Goal: Check status: Check status

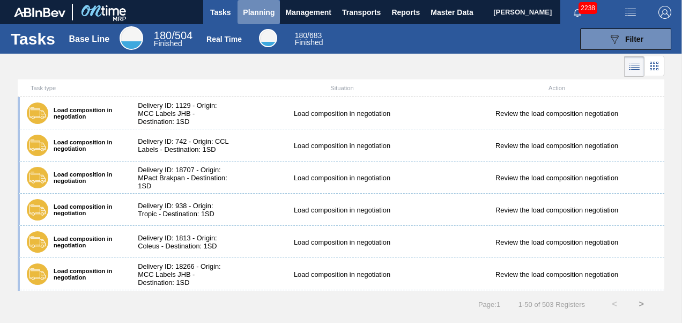
click at [240, 5] on button "Planning" at bounding box center [259, 12] width 42 height 24
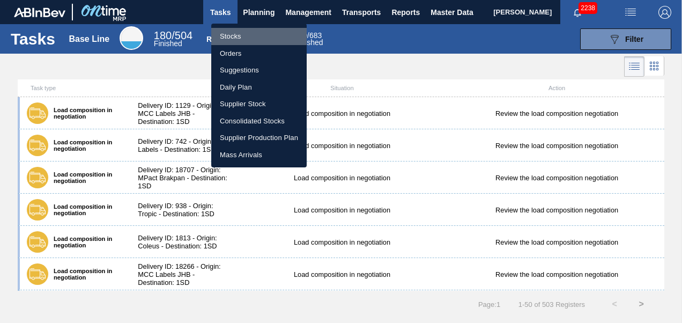
click at [245, 38] on li "Stocks" at bounding box center [259, 36] width 96 height 17
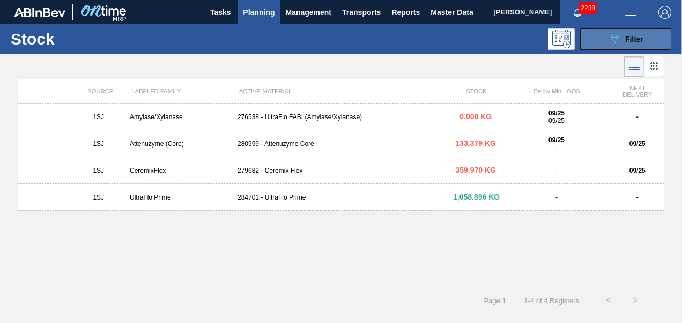
click at [638, 43] on div "089F7B8B-B2A5-4AFE-B5C0-19BA573D28AC Filter" at bounding box center [625, 39] width 35 height 13
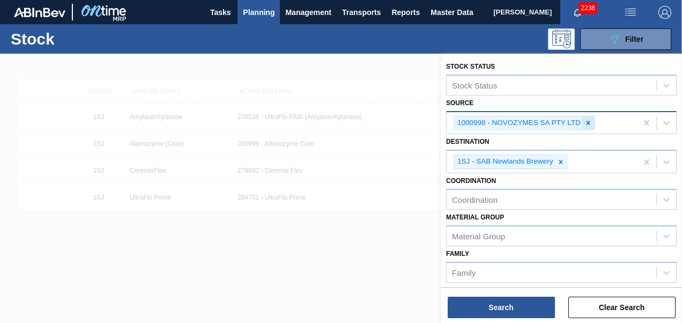
click at [588, 123] on icon at bounding box center [589, 123] width 4 height 4
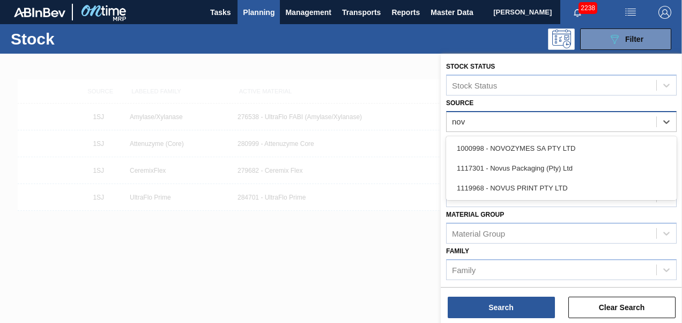
type input "novu"
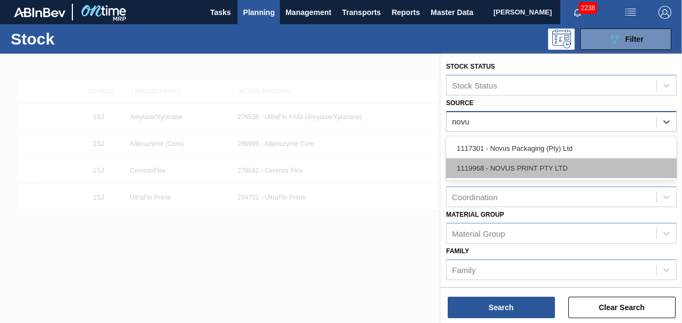
click at [554, 171] on div "1119968 - NOVUS PRINT PTY LTD" at bounding box center [561, 168] width 231 height 20
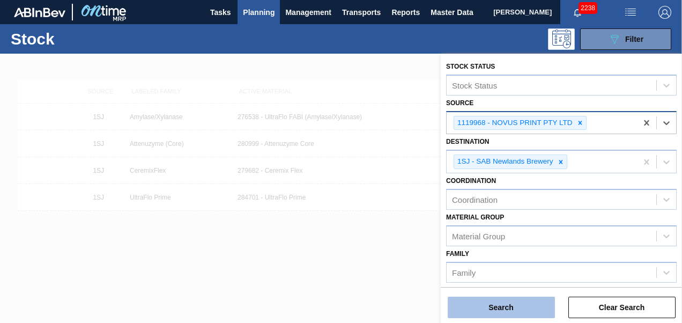
click at [498, 305] on button "Search" at bounding box center [501, 307] width 107 height 21
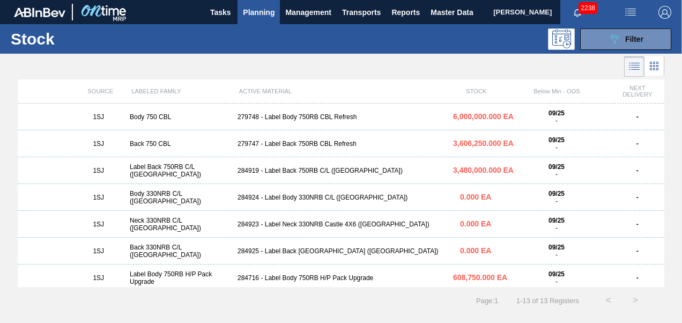
scroll to position [54, 0]
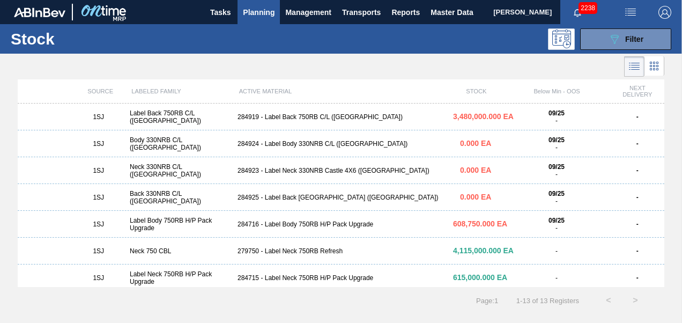
click at [266, 148] on div "284924 - Label Body 330NRB C/L ([GEOGRAPHIC_DATA])" at bounding box center [341, 144] width 216 height 8
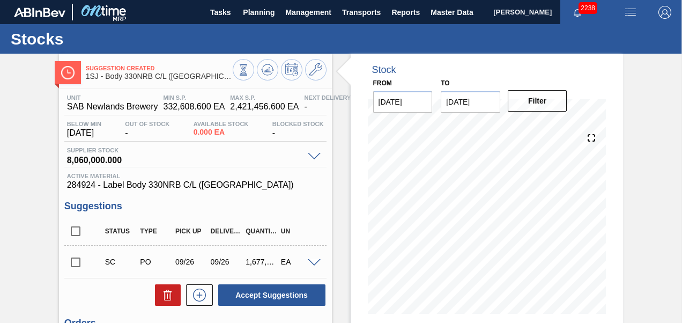
click at [316, 260] on span at bounding box center [314, 263] width 13 height 8
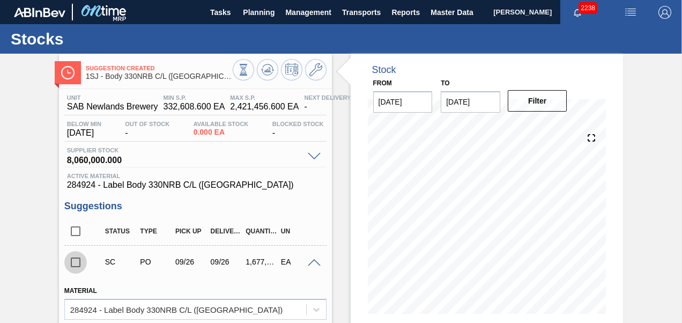
click at [75, 266] on input "checkbox" at bounding box center [75, 262] width 23 height 23
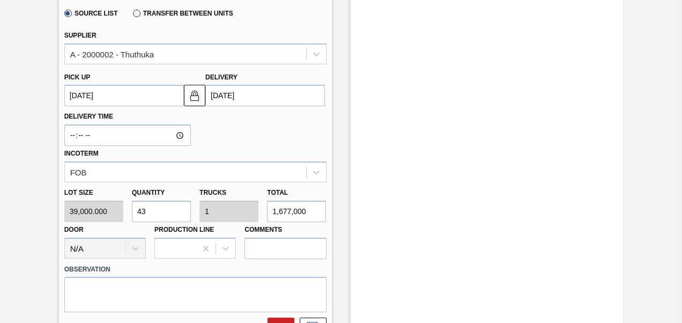
scroll to position [483, 0]
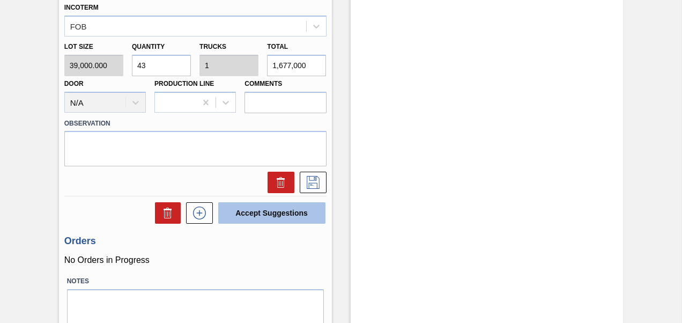
click at [267, 209] on button "Accept Suggestions" at bounding box center [271, 212] width 107 height 21
checkbox input "false"
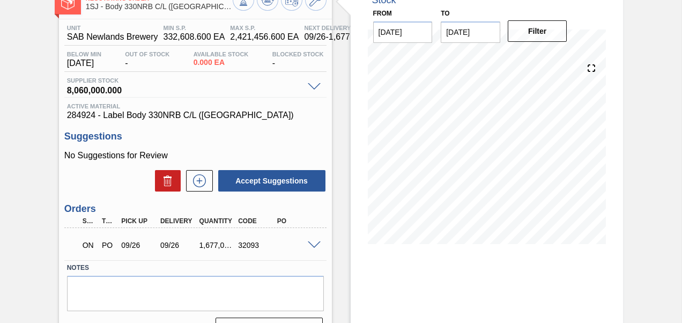
scroll to position [0, 0]
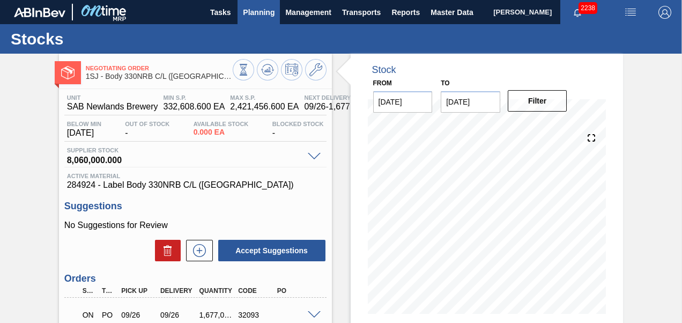
click at [250, 15] on span "Planning" at bounding box center [259, 12] width 32 height 13
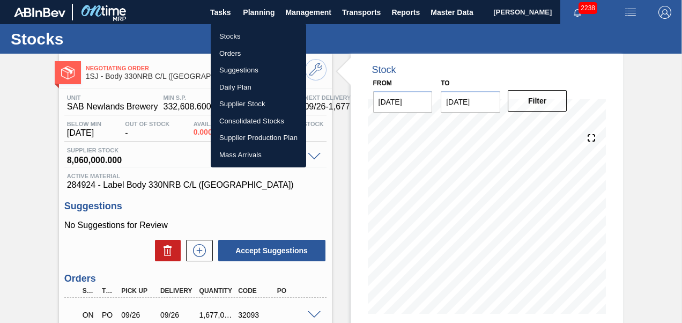
click at [244, 41] on li "Stocks" at bounding box center [259, 36] width 96 height 17
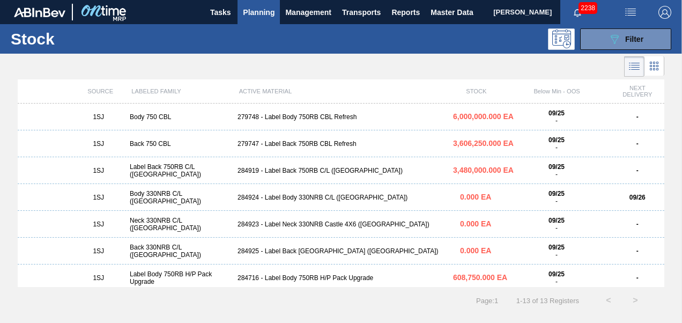
click at [291, 224] on div "284923 - Label Neck 330NRB Castle 4X6 ([GEOGRAPHIC_DATA])" at bounding box center [341, 225] width 216 height 8
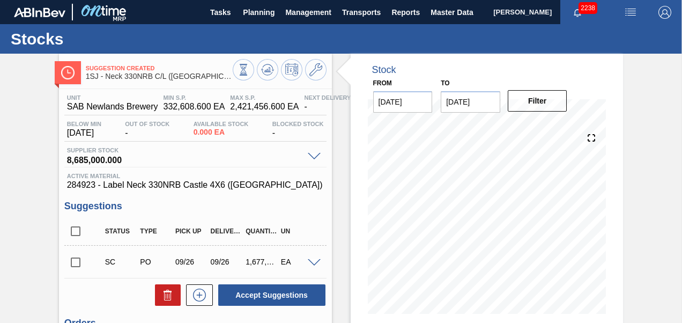
click at [76, 261] on input "checkbox" at bounding box center [75, 262] width 23 height 23
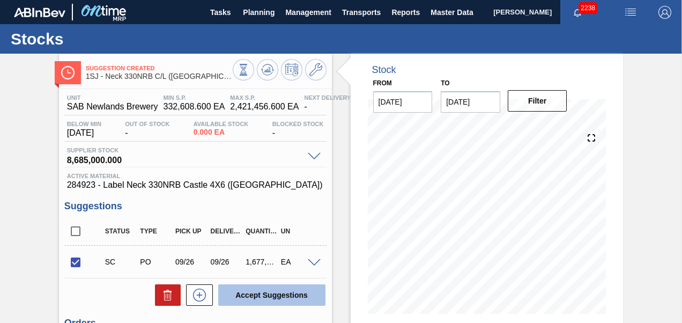
click at [241, 298] on button "Accept Suggestions" at bounding box center [271, 294] width 107 height 21
checkbox input "false"
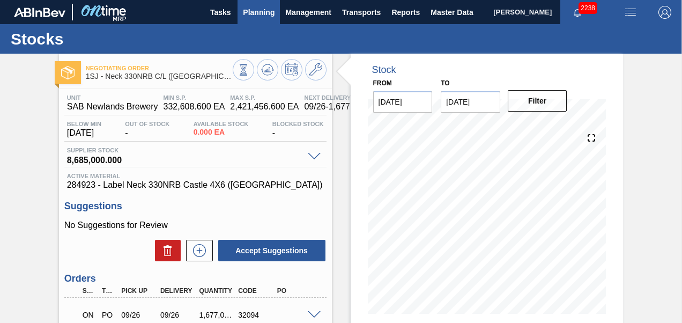
click at [253, 6] on span "Planning" at bounding box center [259, 12] width 32 height 13
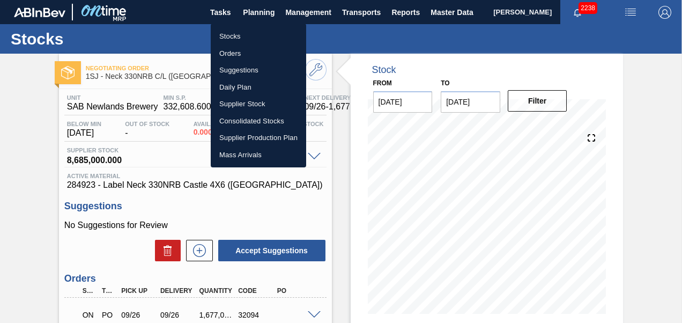
click at [251, 38] on li "Stocks" at bounding box center [259, 36] width 96 height 17
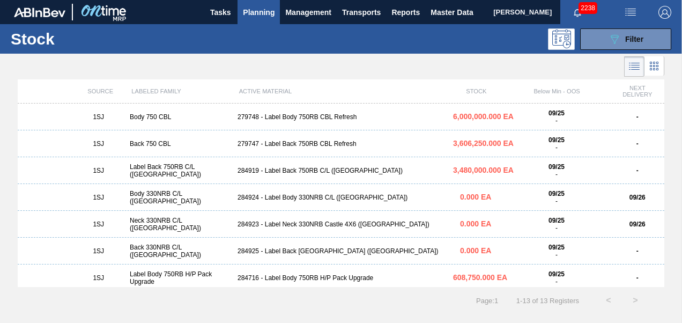
click at [263, 254] on div "284925 - Label Back [GEOGRAPHIC_DATA] ([GEOGRAPHIC_DATA])" at bounding box center [341, 251] width 216 height 8
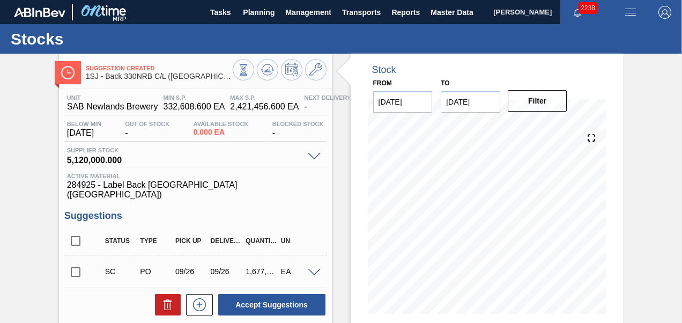
click at [69, 266] on input "checkbox" at bounding box center [75, 272] width 23 height 23
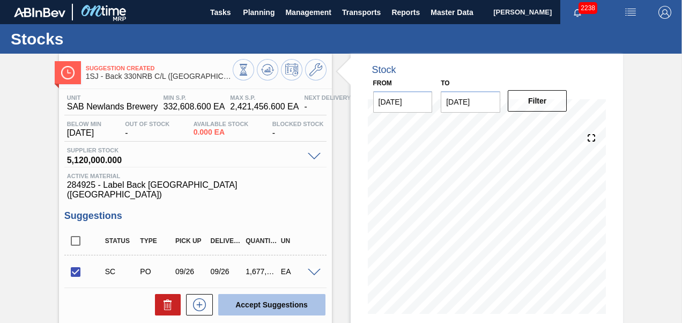
click at [261, 302] on button "Accept Suggestions" at bounding box center [271, 304] width 107 height 21
checkbox input "false"
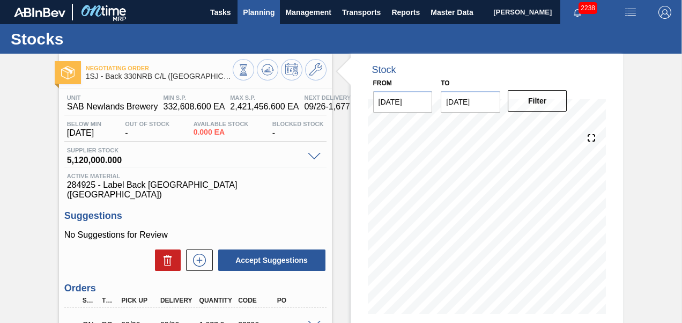
click at [243, 12] on span "Planning" at bounding box center [259, 12] width 32 height 13
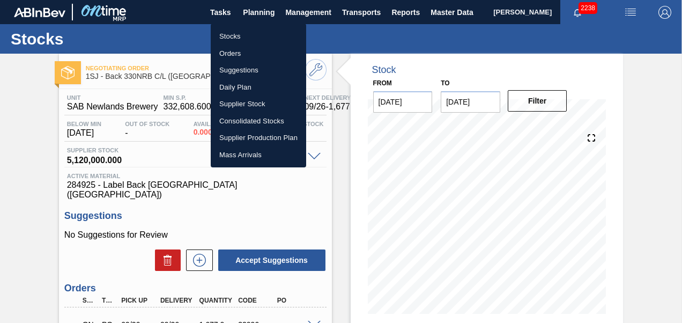
click at [258, 34] on li "Stocks" at bounding box center [259, 36] width 96 height 17
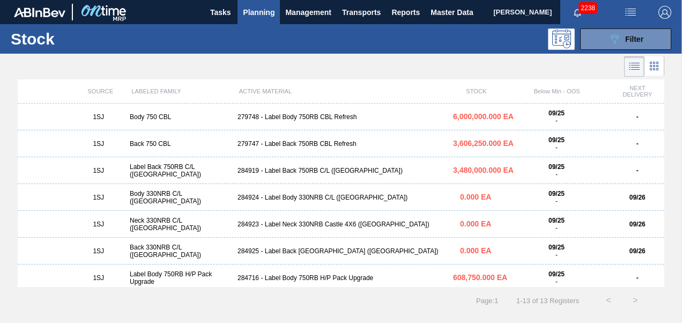
click at [275, 121] on div "1SJ Body 750 CBL 279748 - Label Body 750RB CBL Refresh 6,000,000.000 EA 09/25 -…" at bounding box center [341, 117] width 647 height 27
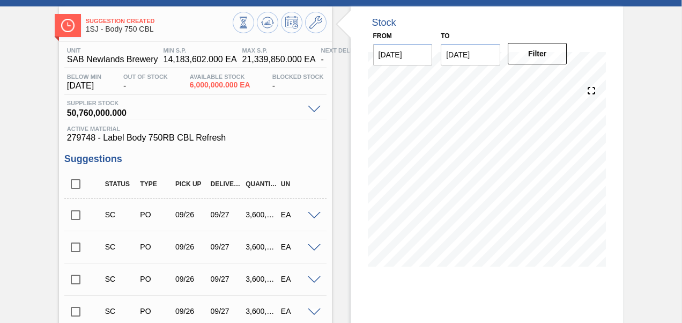
scroll to position [107, 0]
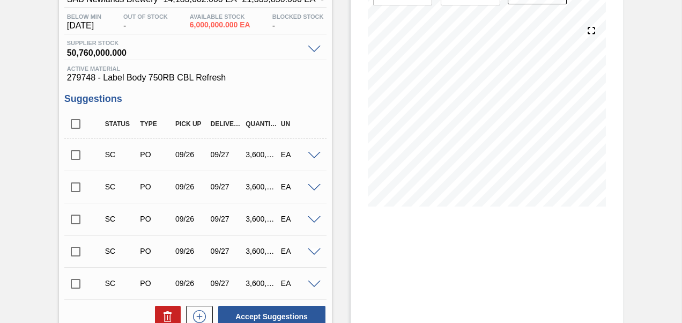
click at [70, 153] on input "checkbox" at bounding box center [75, 155] width 23 height 23
click at [236, 310] on button "Accept Suggestions" at bounding box center [271, 316] width 107 height 21
checkbox input "false"
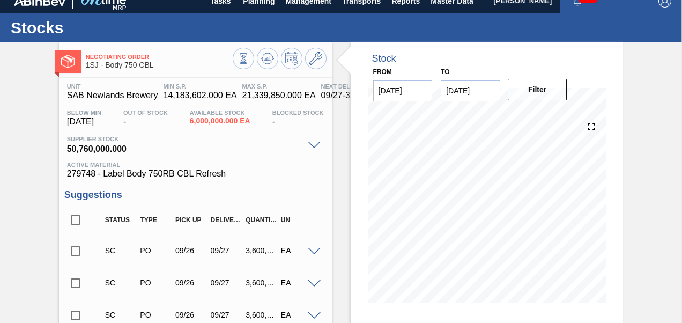
scroll to position [0, 0]
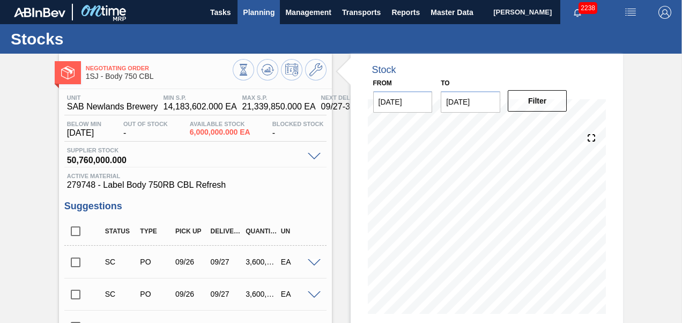
click at [259, 14] on span "Planning" at bounding box center [259, 12] width 32 height 13
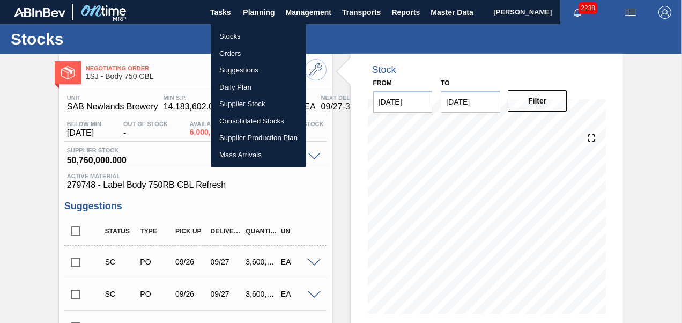
drag, startPoint x: 247, startPoint y: 34, endPoint x: 258, endPoint y: 81, distance: 47.9
click at [247, 34] on li "Stocks" at bounding box center [259, 36] width 96 height 17
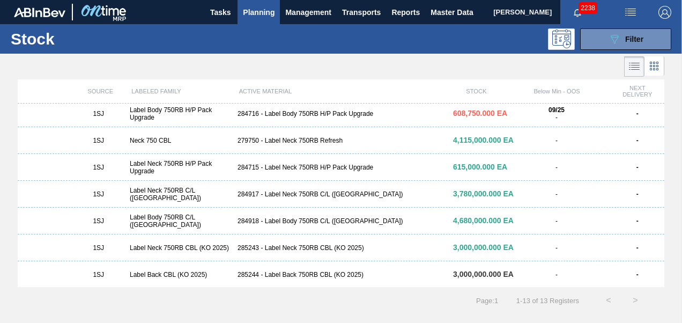
scroll to position [165, 0]
click at [279, 281] on div "1SJ Label Back CBL (KO 2025) 285244 - Label Back 750RB CBL (KO 2025) 3,000,000.…" at bounding box center [341, 273] width 647 height 27
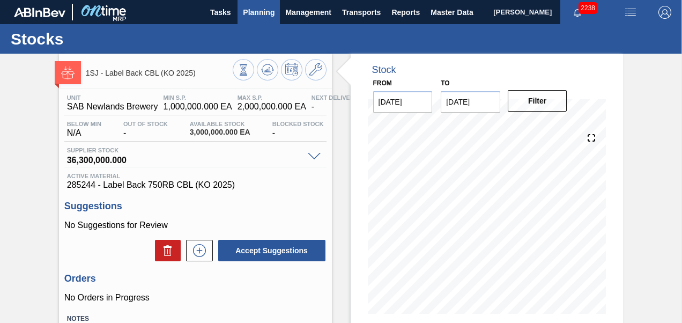
click at [257, 13] on span "Planning" at bounding box center [259, 12] width 32 height 13
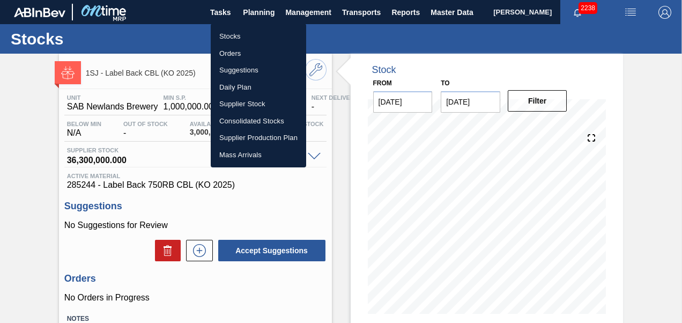
drag, startPoint x: 245, startPoint y: 36, endPoint x: 244, endPoint y: 45, distance: 8.1
click at [245, 36] on li "Stocks" at bounding box center [259, 36] width 96 height 17
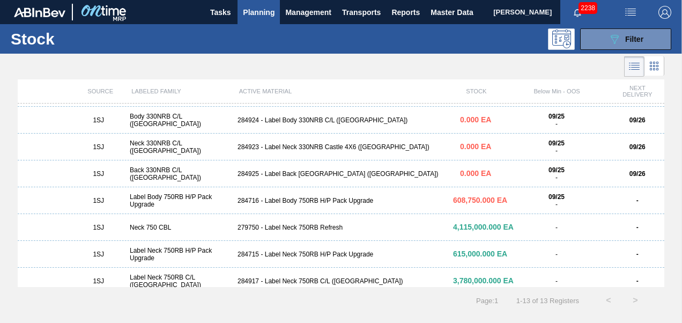
scroll to position [165, 0]
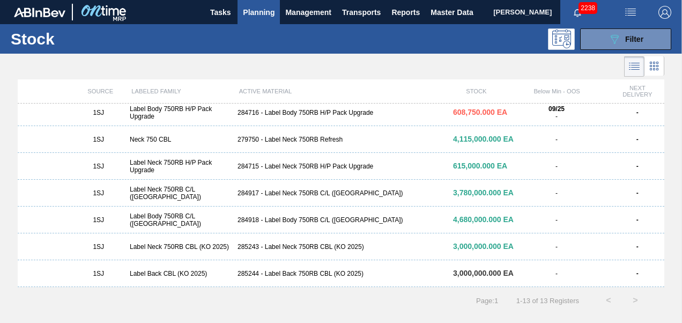
click at [312, 247] on div "285243 - Label Neck 750RB CBL (KO 2025)" at bounding box center [341, 247] width 216 height 8
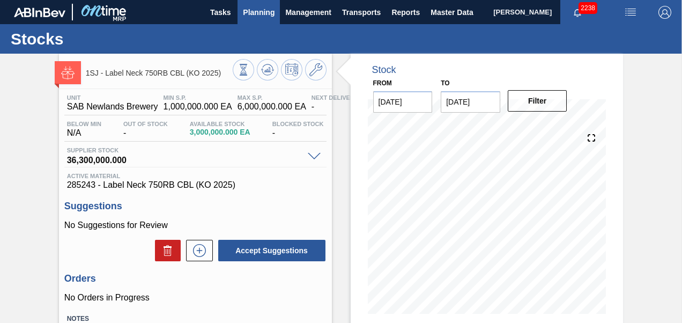
click at [261, 11] on span "Planning" at bounding box center [259, 12] width 32 height 13
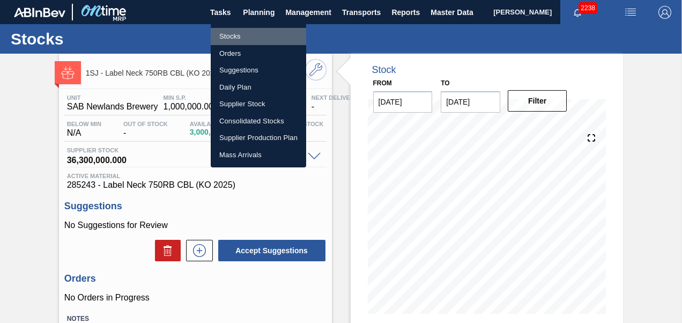
click at [240, 34] on li "Stocks" at bounding box center [259, 36] width 96 height 17
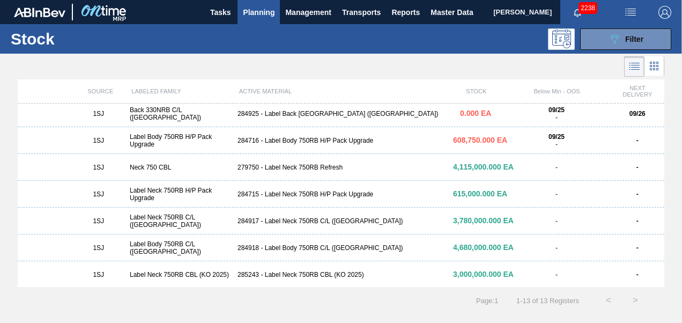
scroll to position [165, 0]
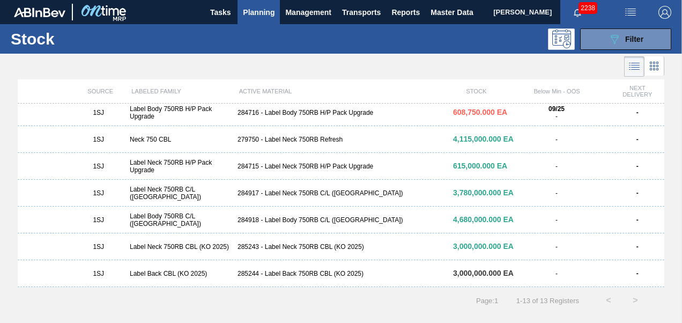
click at [296, 219] on div "284918 - Label Body 750RB C/L ([GEOGRAPHIC_DATA])" at bounding box center [341, 220] width 216 height 8
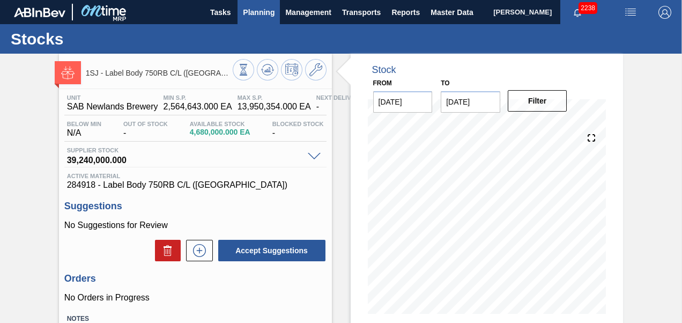
click at [273, 13] on span "Planning" at bounding box center [259, 12] width 32 height 13
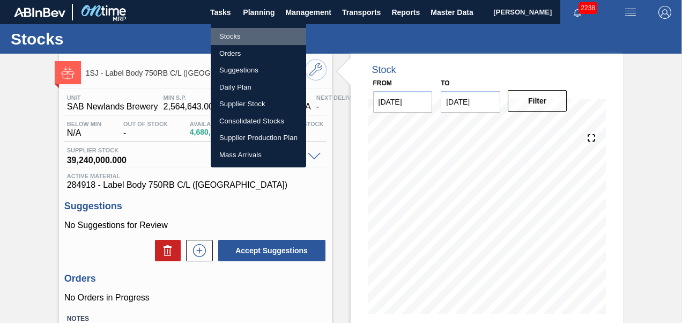
click at [243, 33] on li "Stocks" at bounding box center [259, 36] width 96 height 17
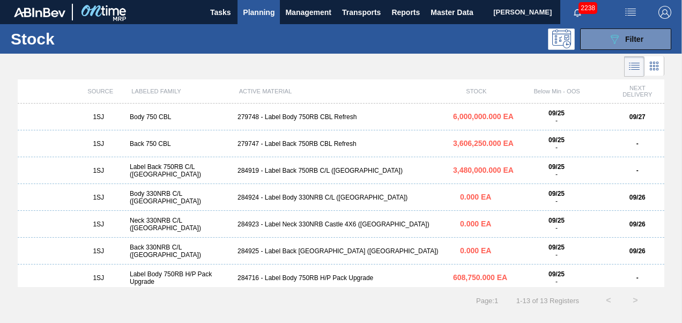
click at [285, 172] on div "284919 - Label Back 750RB C/L ([GEOGRAPHIC_DATA])" at bounding box center [341, 171] width 216 height 8
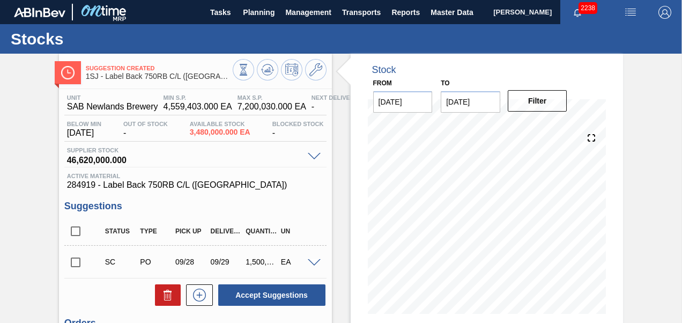
click at [32, 289] on div "Suggestion Created 1SJ - Label Back 750RB C/L ([GEOGRAPHIC_DATA]) Unit SAB Newl…" at bounding box center [341, 258] width 682 height 408
click at [261, 13] on span "Planning" at bounding box center [259, 12] width 32 height 13
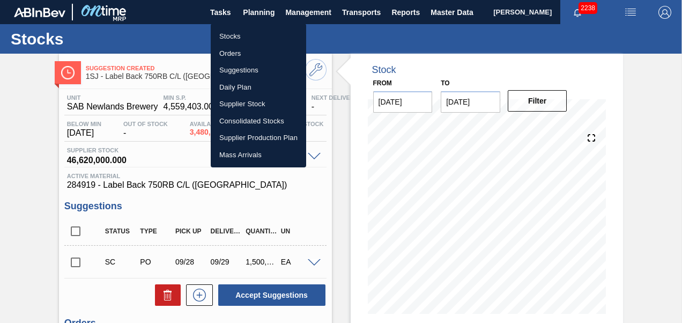
click at [248, 34] on li "Stocks" at bounding box center [259, 36] width 96 height 17
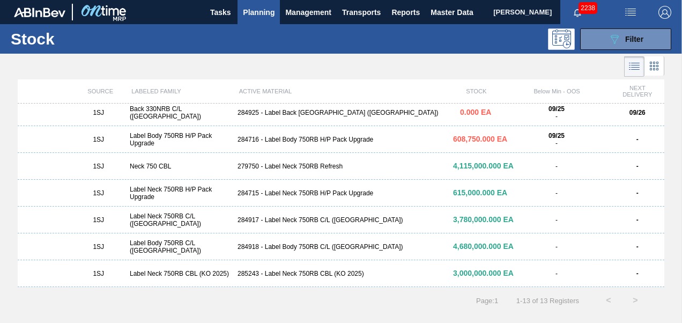
scroll to position [161, 0]
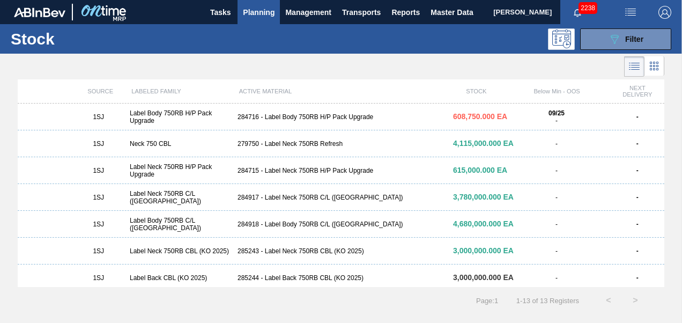
click at [289, 201] on div "284917 - Label Neck 750RB C/L ([GEOGRAPHIC_DATA])" at bounding box center [341, 198] width 216 height 8
